Goal: Information Seeking & Learning: Learn about a topic

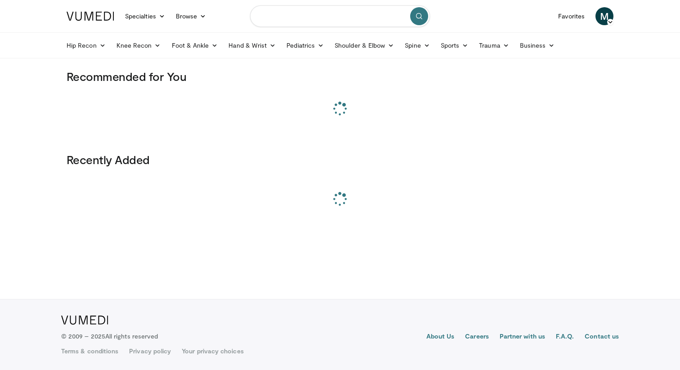
click at [296, 17] on input "Search topics, interventions" at bounding box center [340, 16] width 180 height 22
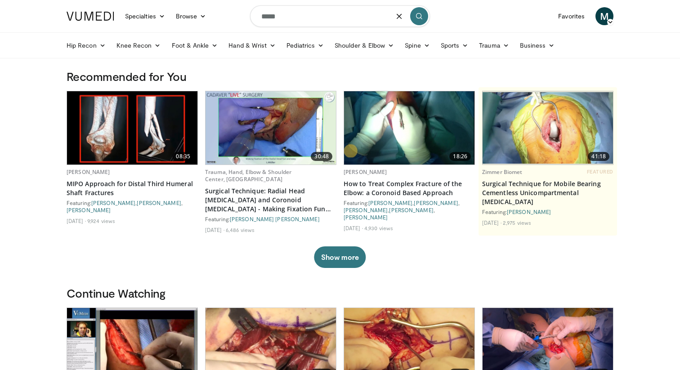
type input "****"
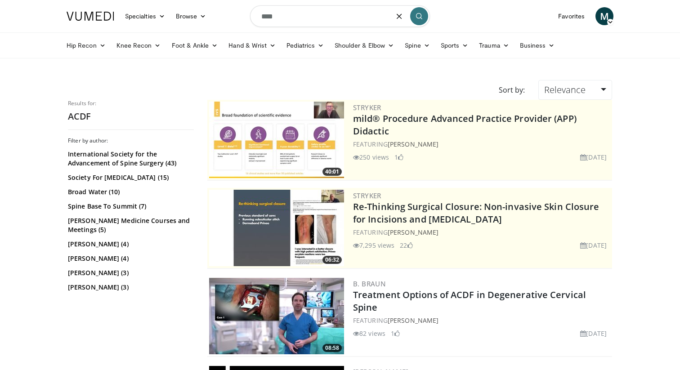
click at [350, 18] on input "****" at bounding box center [340, 16] width 180 height 22
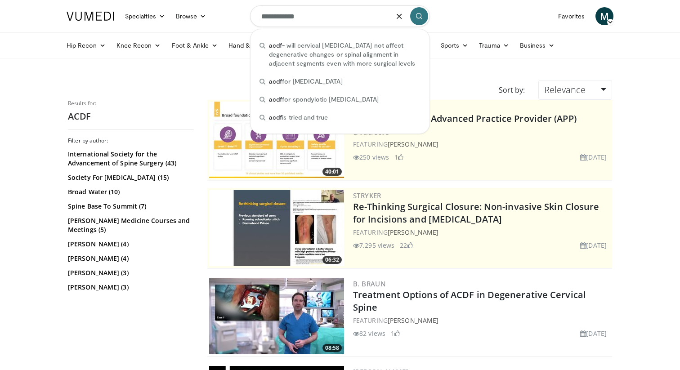
type input "**********"
